Goal: Task Accomplishment & Management: Complete application form

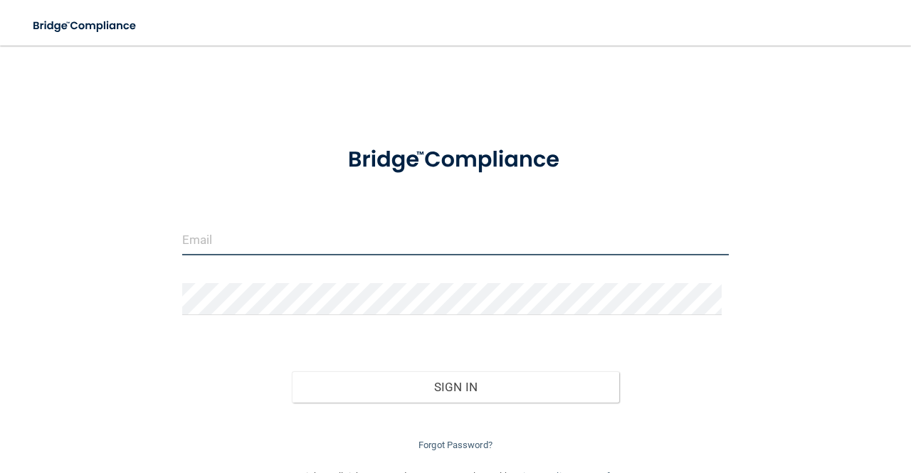
click at [405, 230] on input "email" at bounding box center [455, 239] width 546 height 32
type input "[EMAIL_ADDRESS][DOMAIN_NAME]"
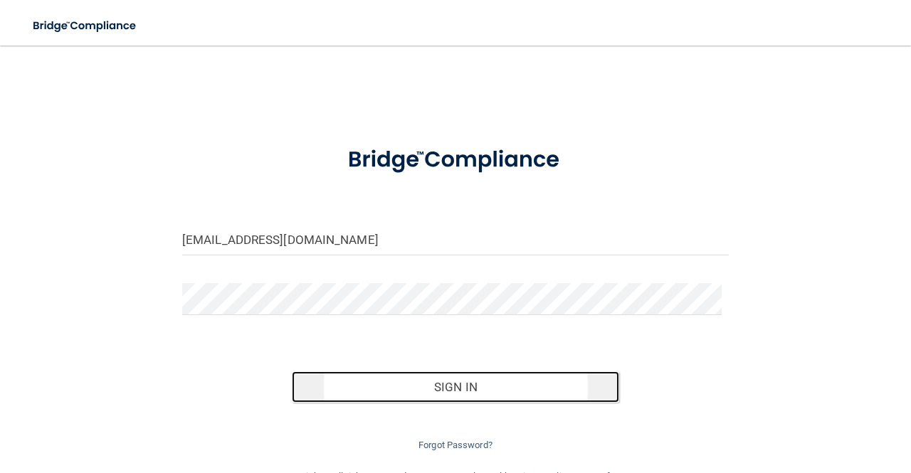
click at [440, 393] on button "Sign In" at bounding box center [456, 386] width 328 height 31
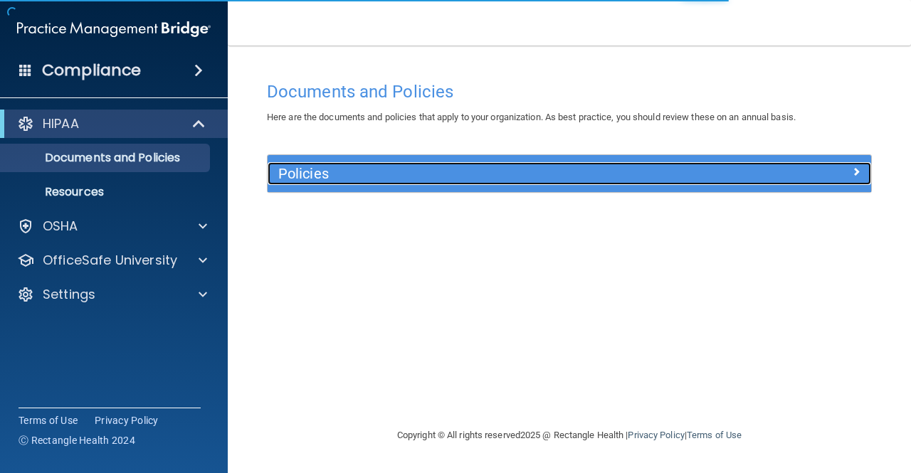
click at [443, 170] on h5 "Policies" at bounding box center [493, 174] width 431 height 16
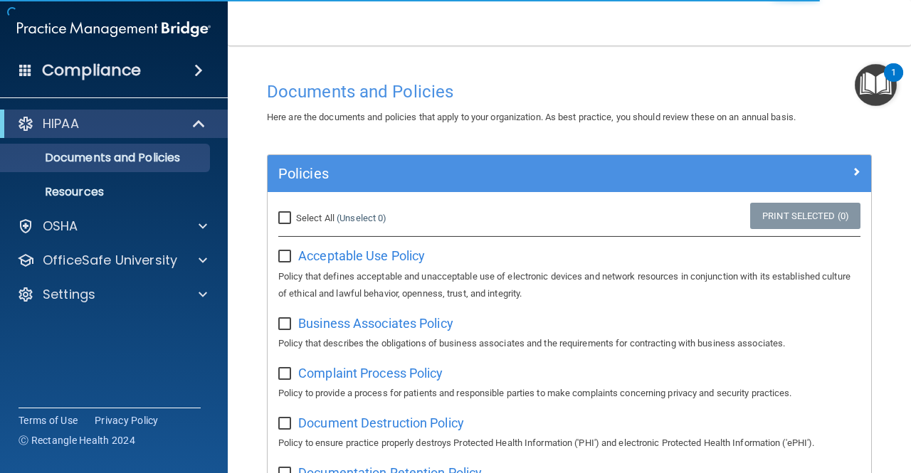
click at [287, 223] on input "Select All (Unselect 0) Unselect All" at bounding box center [286, 218] width 16 height 11
checkbox input "true"
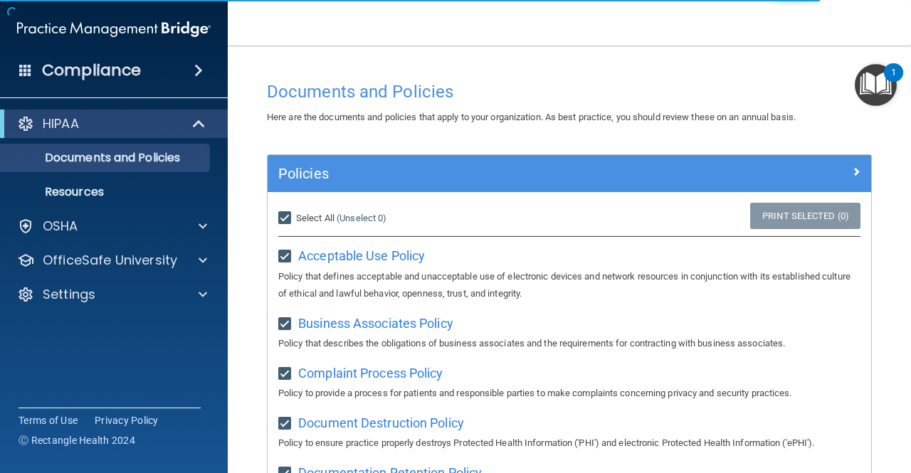
checkbox input "true"
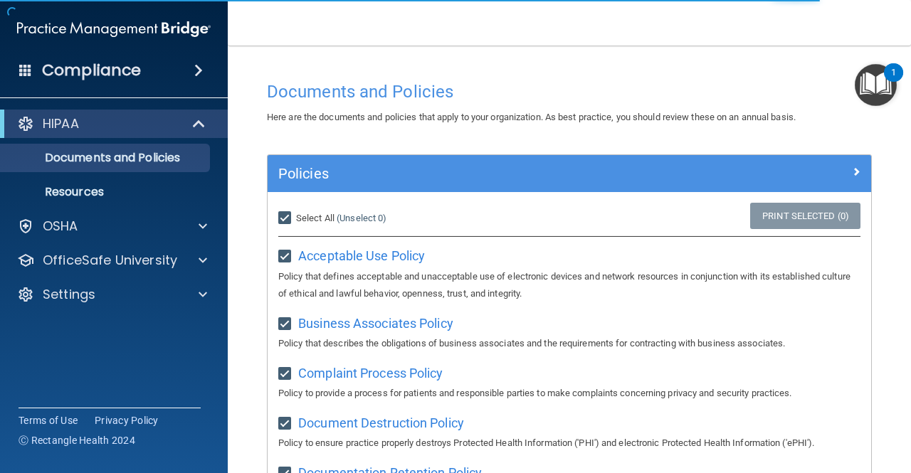
checkbox input "true"
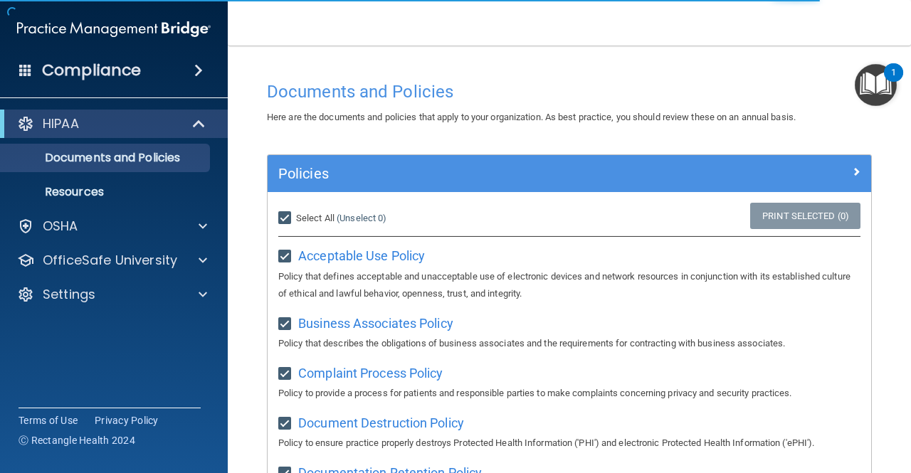
checkbox input "true"
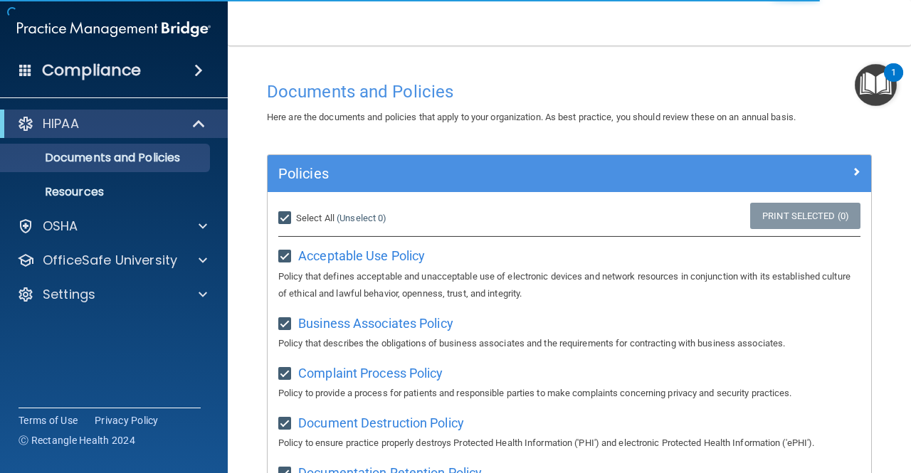
checkbox input "true"
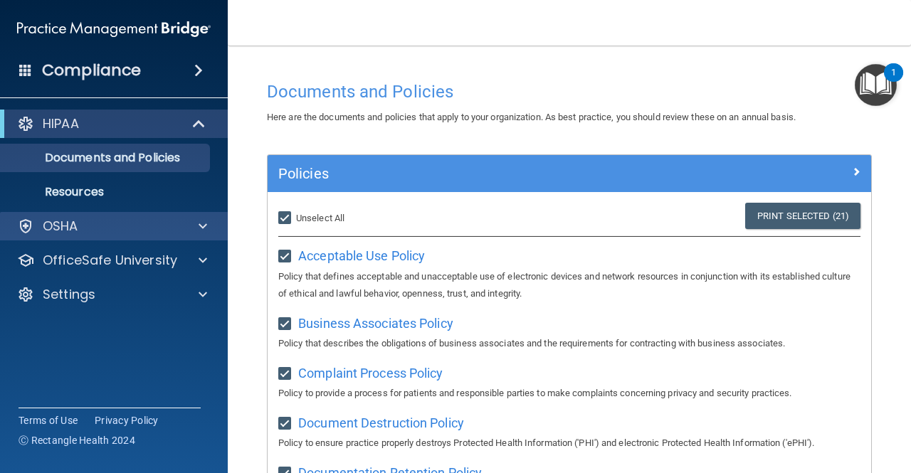
click at [117, 238] on div "OSHA" at bounding box center [114, 226] width 228 height 28
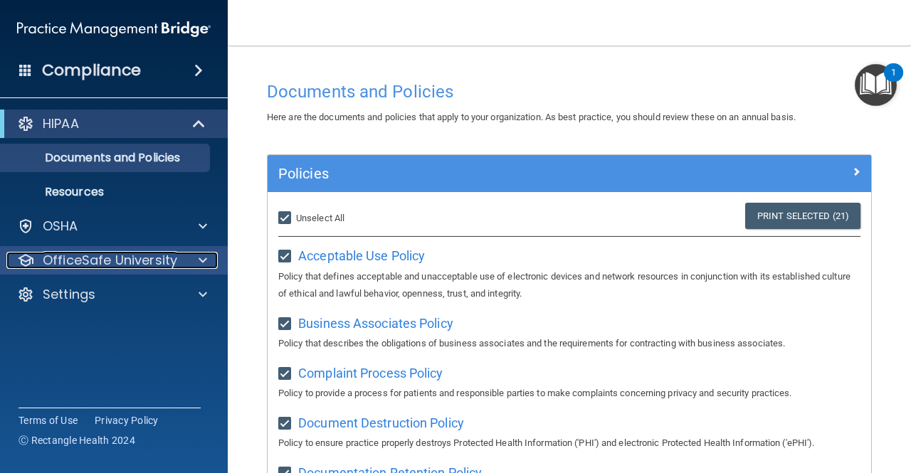
click at [167, 262] on p "OfficeSafe University" at bounding box center [110, 260] width 134 height 17
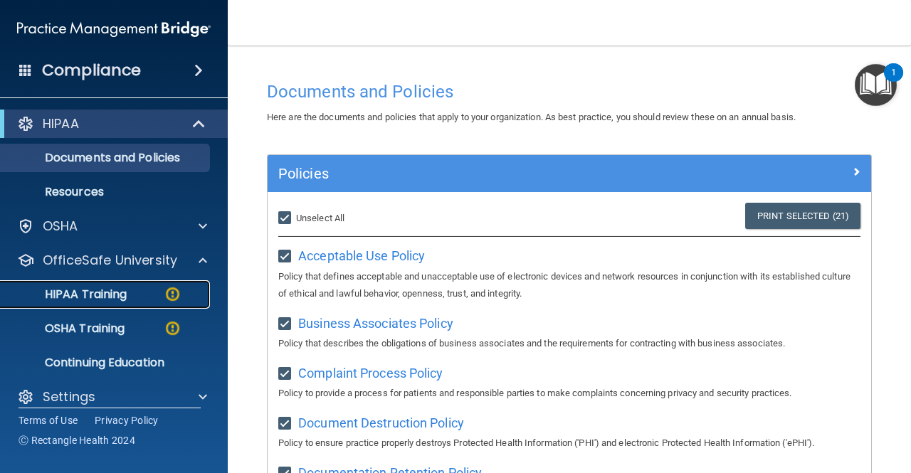
click at [147, 294] on div "HIPAA Training" at bounding box center [106, 294] width 194 height 14
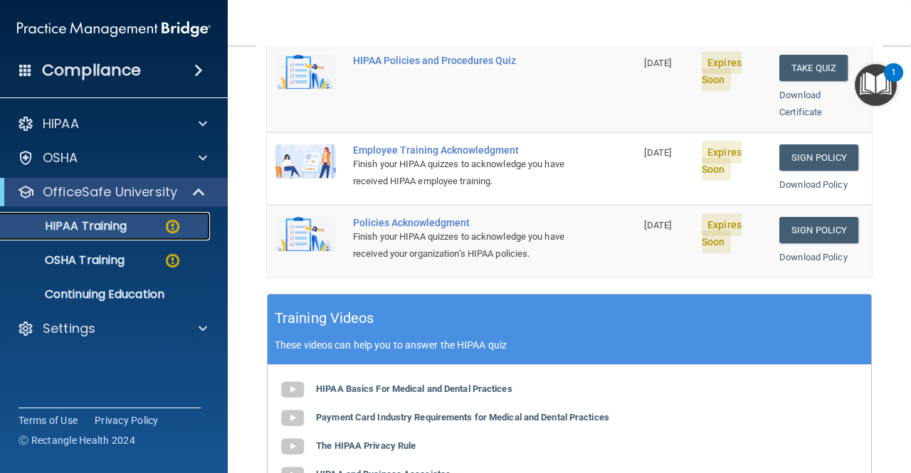
scroll to position [404, 0]
click at [808, 217] on link "Sign Policy" at bounding box center [818, 230] width 79 height 26
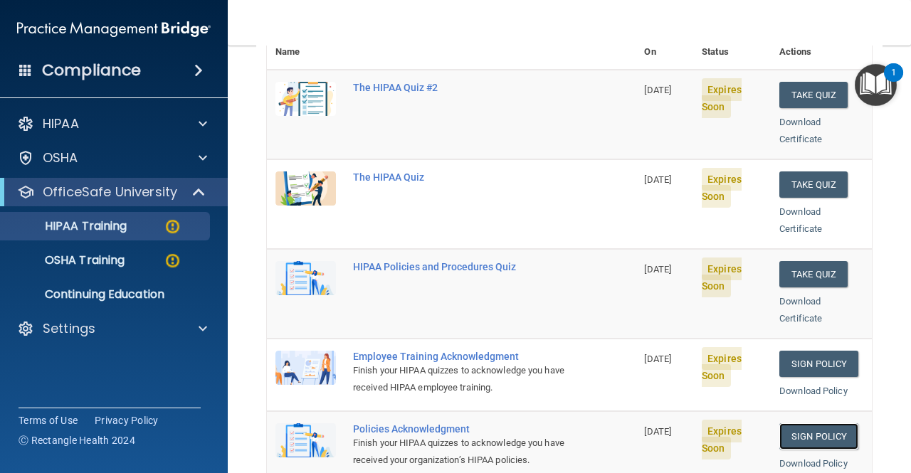
scroll to position [182, 0]
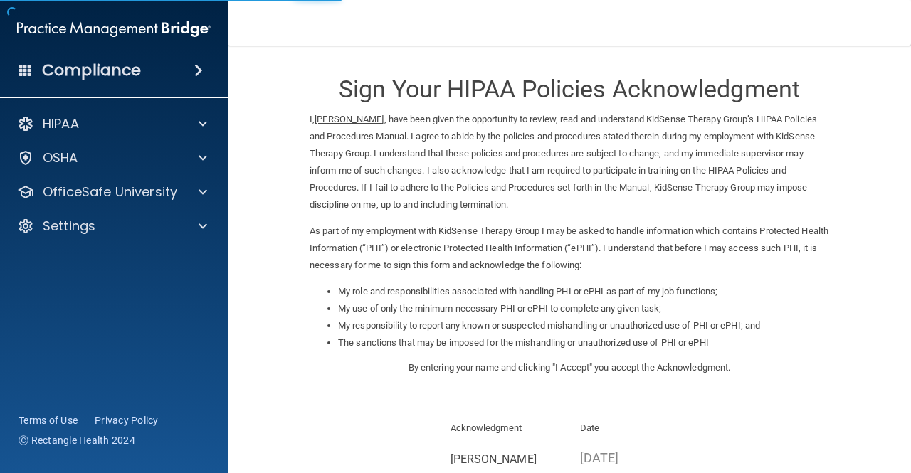
scroll to position [178, 0]
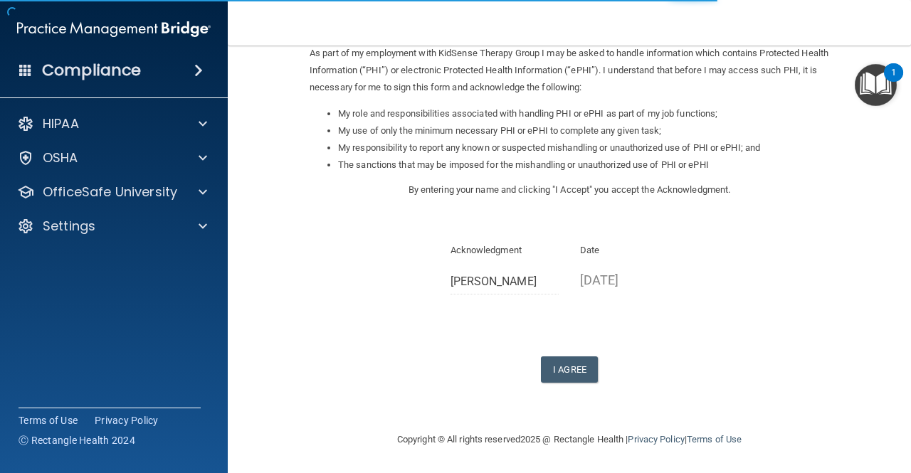
click at [597, 287] on p "08/28/2025" at bounding box center [634, 279] width 109 height 23
click at [565, 375] on button "I Agree" at bounding box center [569, 369] width 57 height 26
